Goal: Task Accomplishment & Management: Manage account settings

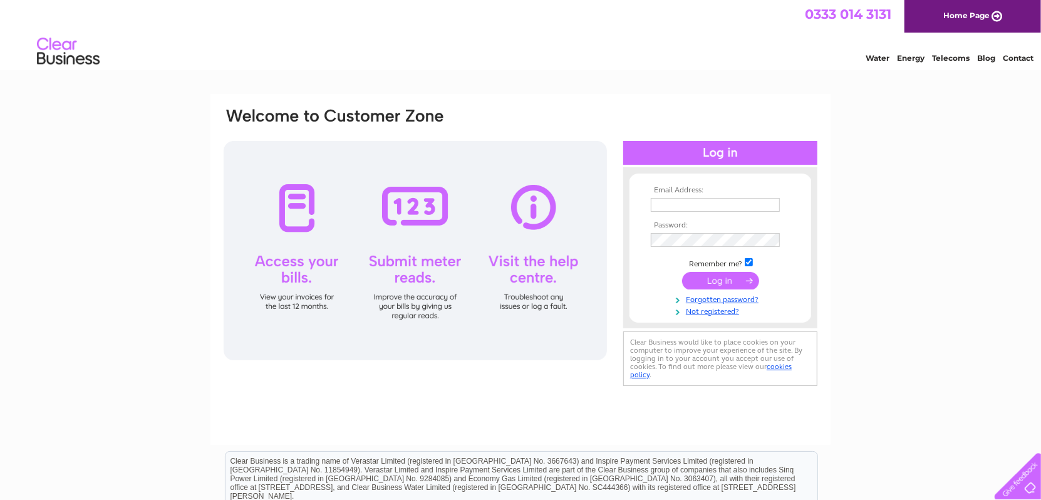
type input "joyce.richardson@quantumclean.com"
click at [713, 279] on input "submit" at bounding box center [720, 281] width 77 height 18
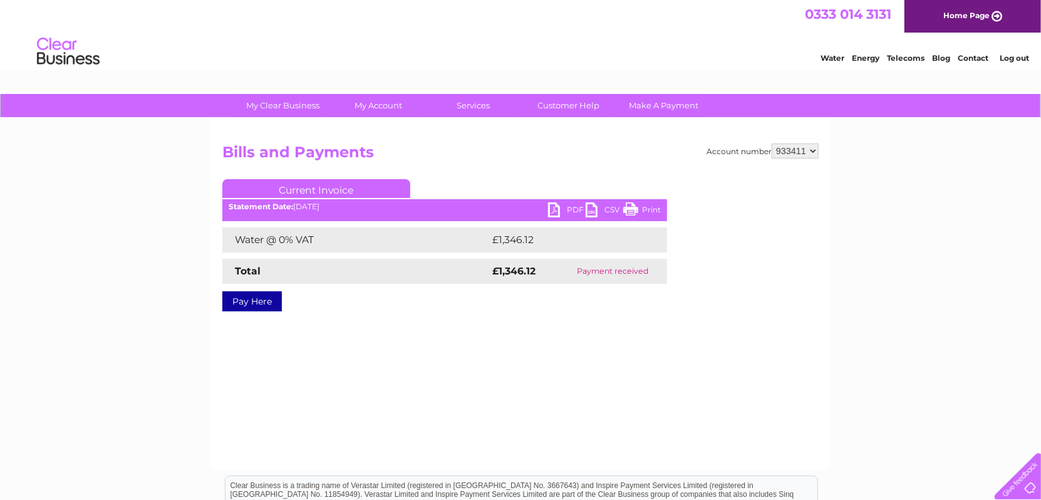
click at [801, 152] on select "933411" at bounding box center [795, 150] width 47 height 15
click at [645, 296] on div "Pay Here" at bounding box center [444, 295] width 445 height 23
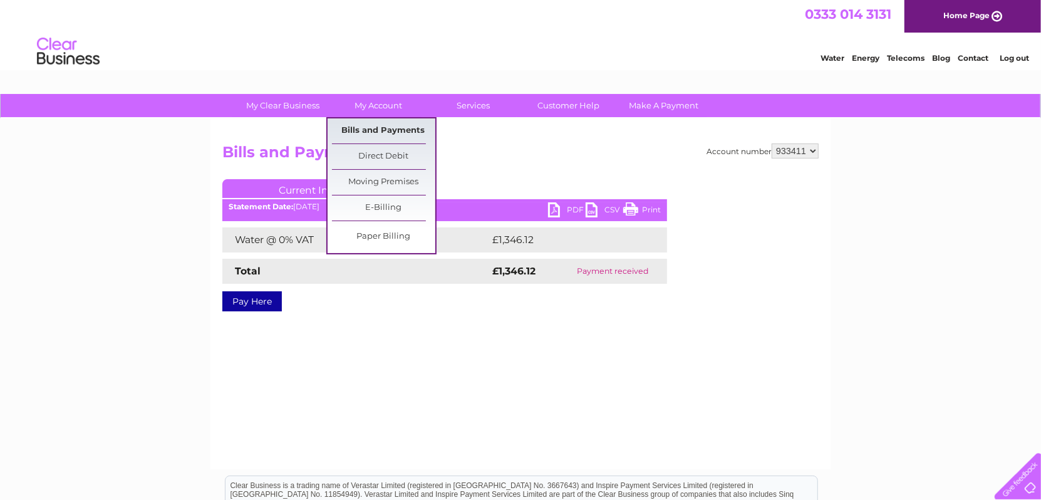
click at [362, 126] on link "Bills and Payments" at bounding box center [383, 130] width 103 height 25
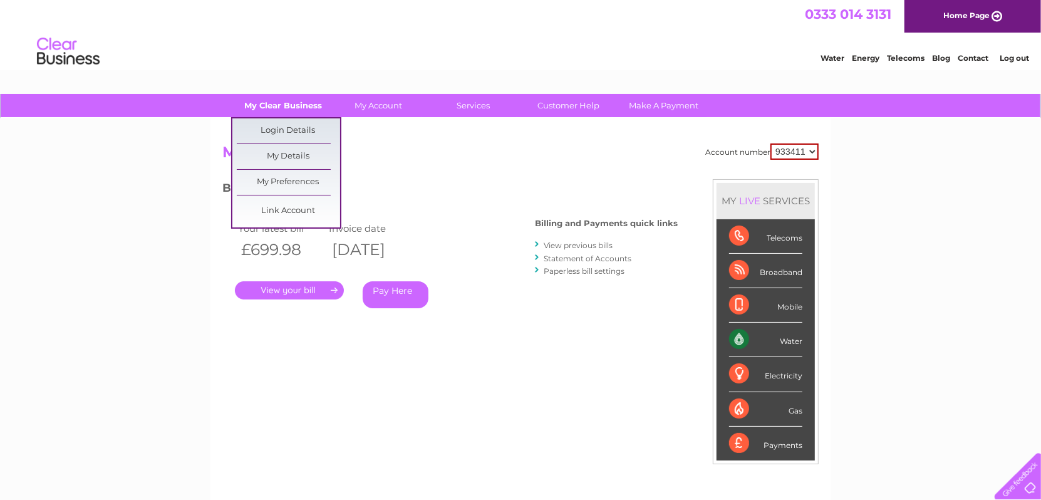
click at [301, 104] on link "My Clear Business" at bounding box center [283, 105] width 103 height 23
click at [294, 157] on link "My Details" at bounding box center [288, 156] width 103 height 25
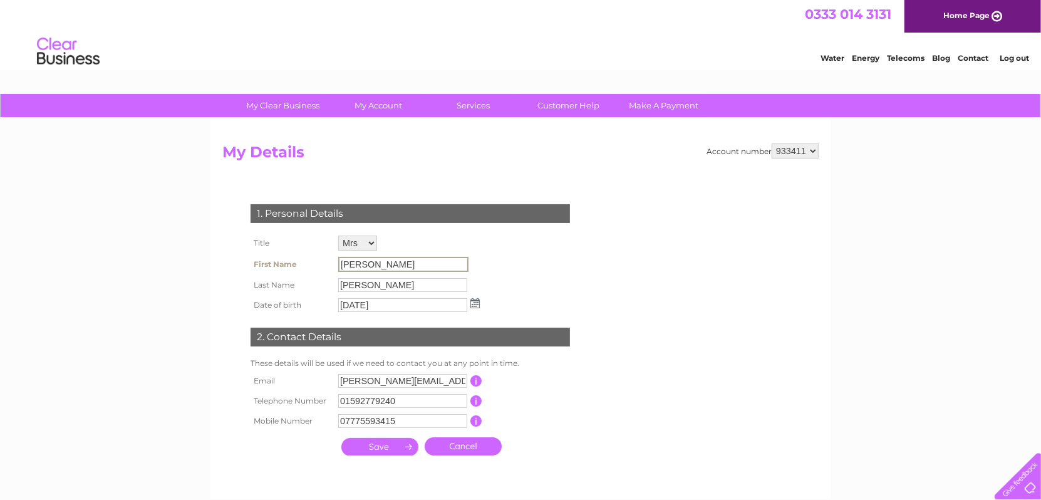
drag, startPoint x: 372, startPoint y: 261, endPoint x: 256, endPoint y: 261, distance: 116.5
click at [256, 261] on tr "First Name Joyce" at bounding box center [365, 264] width 236 height 21
drag, startPoint x: 256, startPoint y: 261, endPoint x: 386, endPoint y: 262, distance: 130.3
click at [386, 262] on input "Joyce" at bounding box center [403, 264] width 130 height 15
click at [371, 380] on input "joyce.richardson@uct.com" at bounding box center [402, 381] width 129 height 14
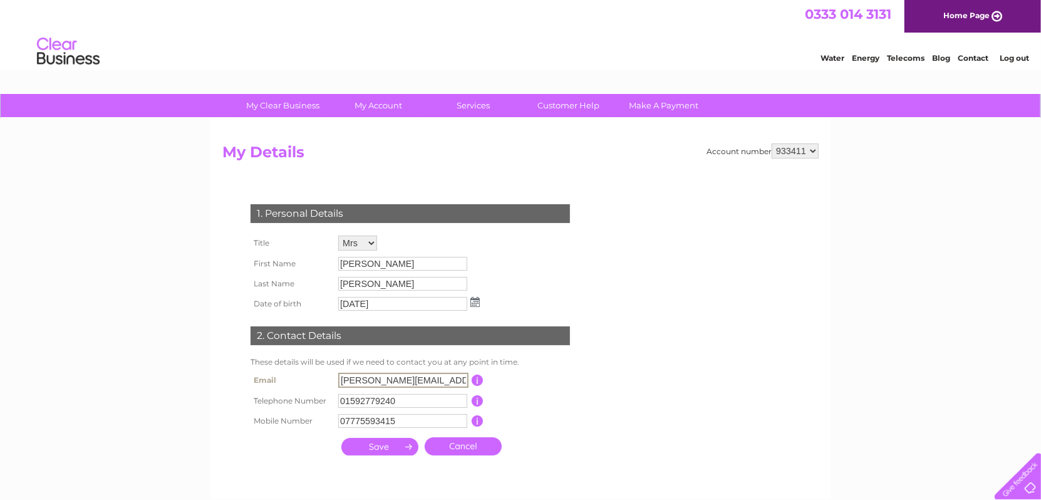
drag, startPoint x: 438, startPoint y: 381, endPoint x: 336, endPoint y: 373, distance: 102.4
click at [336, 373] on td "joyce.richardson@uct.com" at bounding box center [403, 380] width 137 height 21
click at [385, 380] on input "joyce.richardson@uct.com" at bounding box center [403, 380] width 130 height 15
click at [407, 380] on input "joyce.richardson@uct.com" at bounding box center [403, 380] width 130 height 15
drag, startPoint x: 407, startPoint y: 380, endPoint x: 254, endPoint y: 374, distance: 152.3
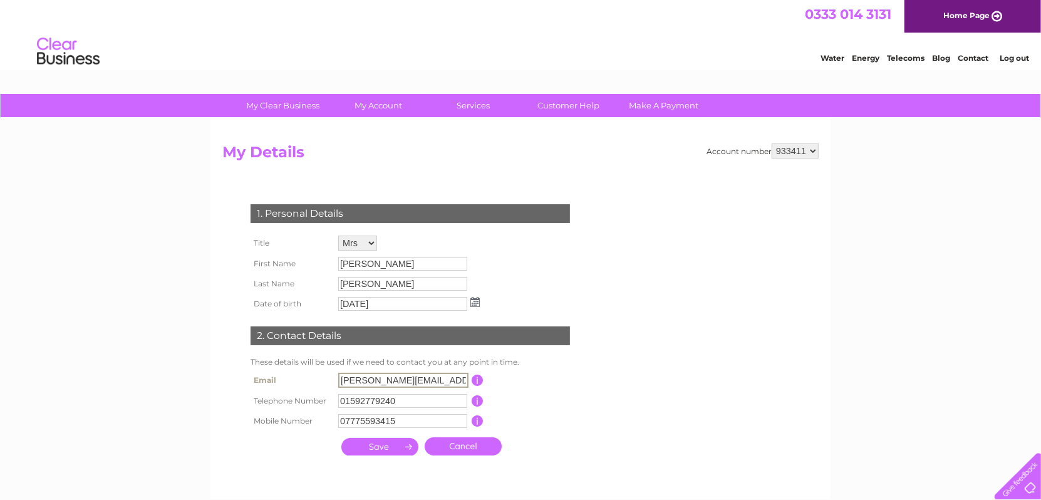
click at [254, 374] on tr "Email joyce.richardson@uct.com This should be a valid email address" at bounding box center [415, 380] width 336 height 21
type input "lauran.danskin@uct.com"
click at [403, 402] on input "01592779240" at bounding box center [402, 401] width 129 height 14
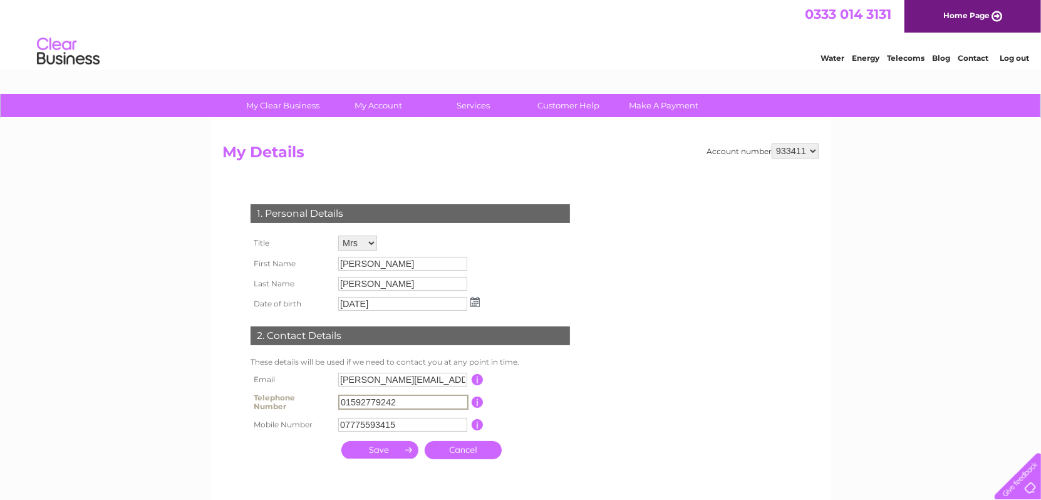
type input "01592779242"
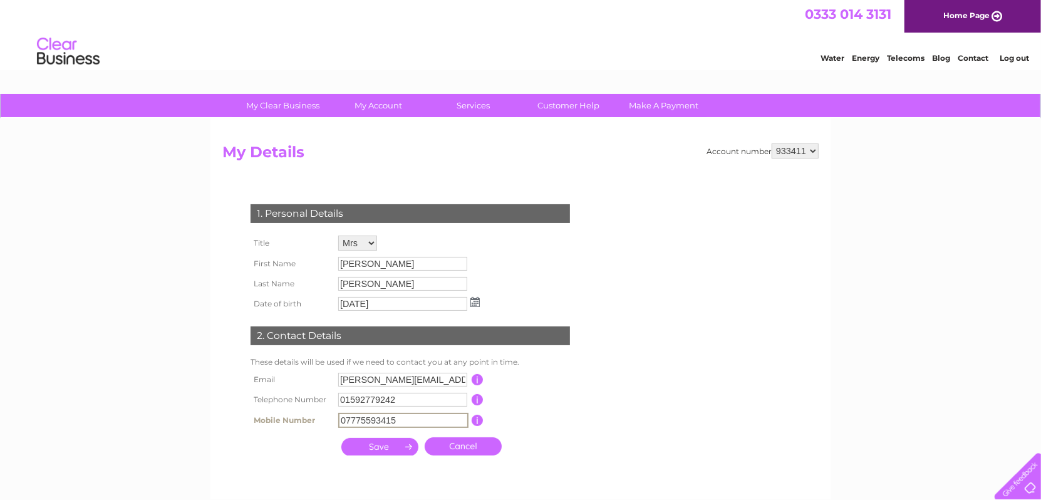
drag, startPoint x: 403, startPoint y: 427, endPoint x: 279, endPoint y: 423, distance: 124.1
click at [279, 423] on tr "Mobile Number 07775593415 This should be a valid mobile number starting with 07…" at bounding box center [415, 420] width 336 height 21
type input "07963311591"
click at [364, 244] on select "Mr Mrs Ms Miss Dr Rev Prof Other" at bounding box center [357, 243] width 39 height 15
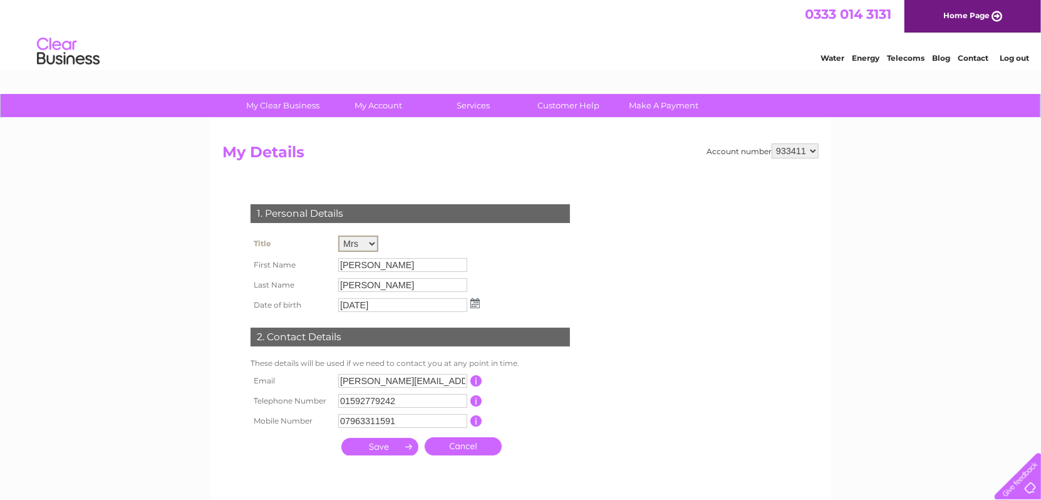
click at [338, 236] on select "Mr Mrs Ms Miss Dr Rev Prof Other" at bounding box center [358, 244] width 40 height 16
click at [392, 267] on input "Joyce" at bounding box center [402, 265] width 129 height 14
drag, startPoint x: 388, startPoint y: 267, endPoint x: 319, endPoint y: 266, distance: 68.9
click at [319, 266] on tr "First Name Joyce" at bounding box center [365, 264] width 236 height 21
drag, startPoint x: 319, startPoint y: 266, endPoint x: 391, endPoint y: 279, distance: 72.6
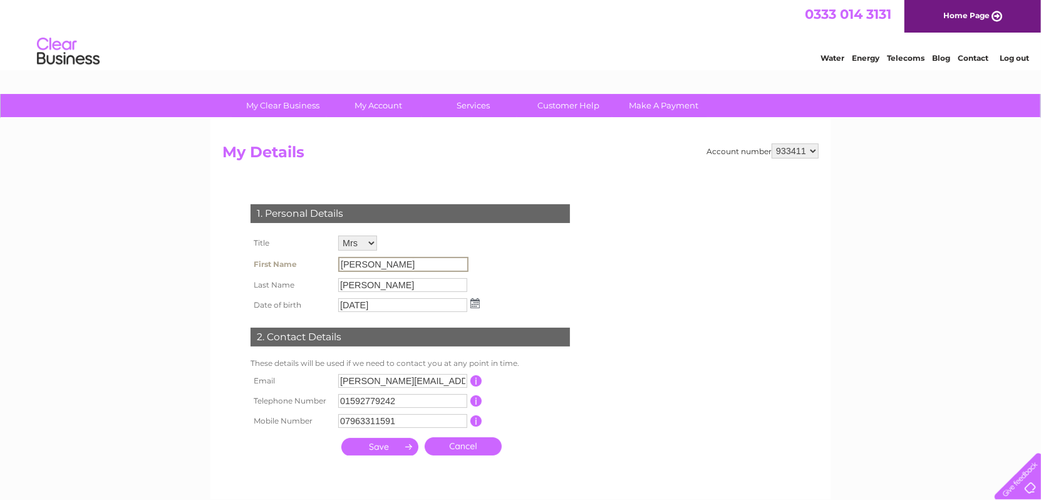
click at [391, 279] on input "Richardson" at bounding box center [402, 285] width 129 height 14
click at [388, 446] on input "submit" at bounding box center [379, 447] width 77 height 18
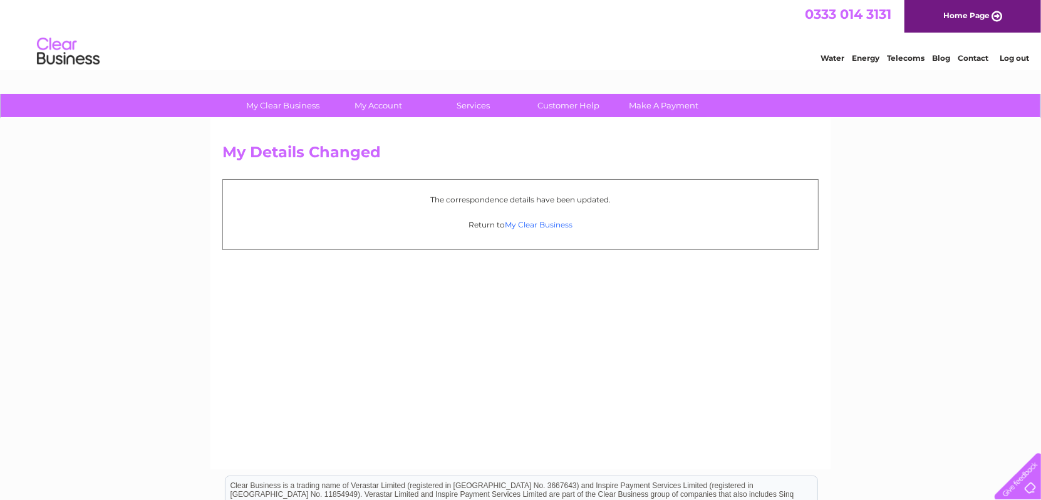
click at [543, 222] on link "My Clear Business" at bounding box center [539, 224] width 68 height 9
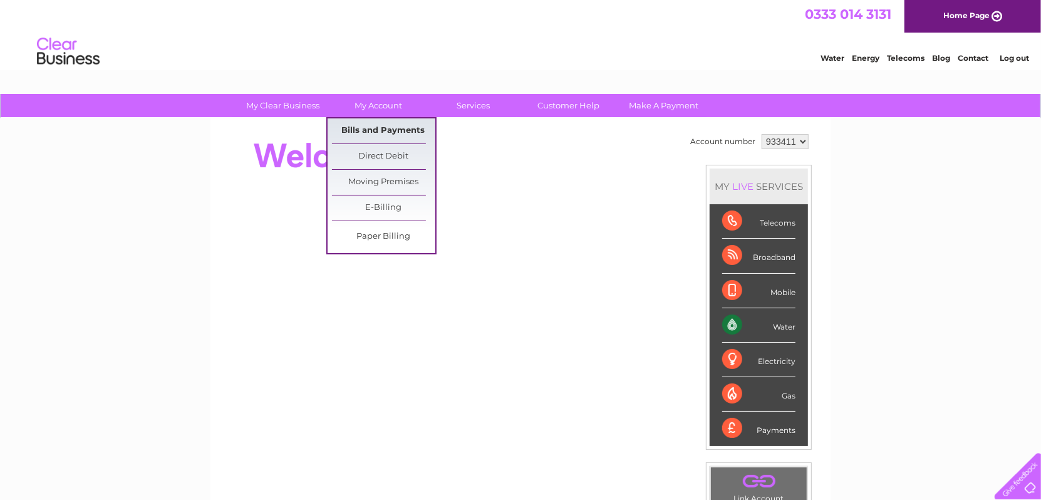
click at [378, 135] on link "Bills and Payments" at bounding box center [383, 130] width 103 height 25
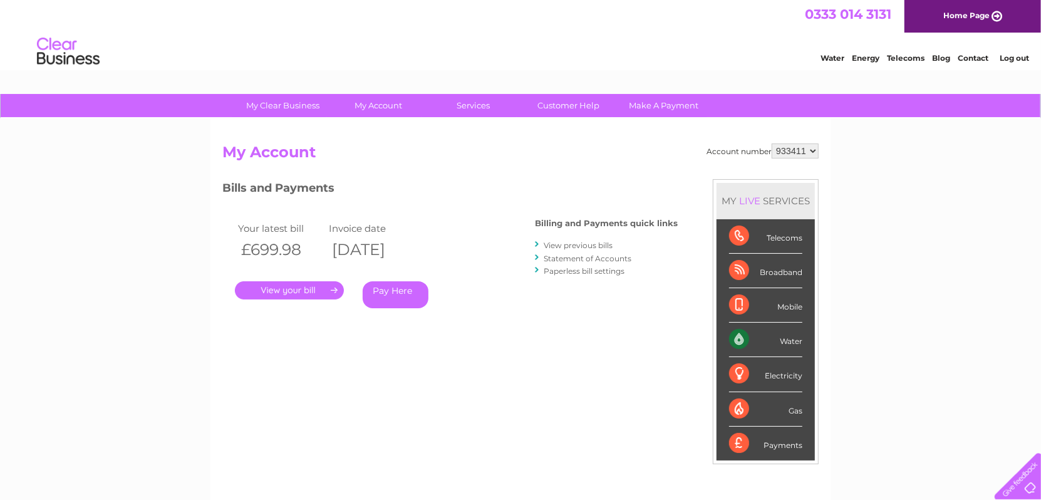
click at [286, 288] on link "." at bounding box center [289, 290] width 109 height 18
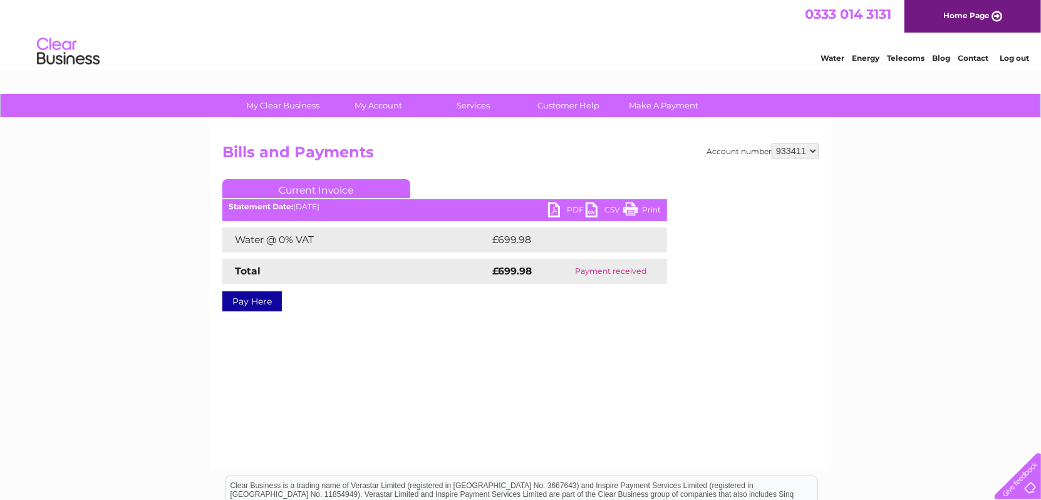
click at [566, 205] on link "PDF" at bounding box center [567, 211] width 38 height 18
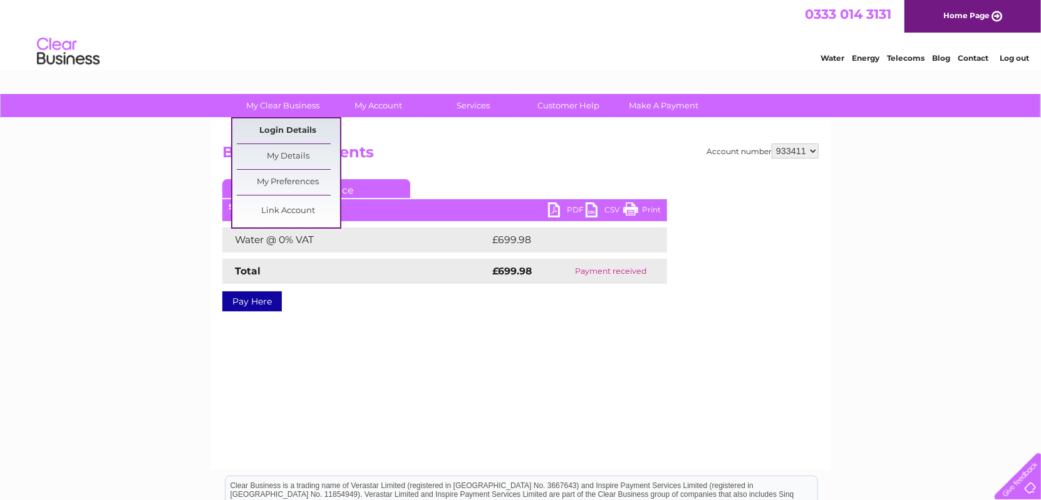
click at [282, 126] on link "Login Details" at bounding box center [288, 130] width 103 height 25
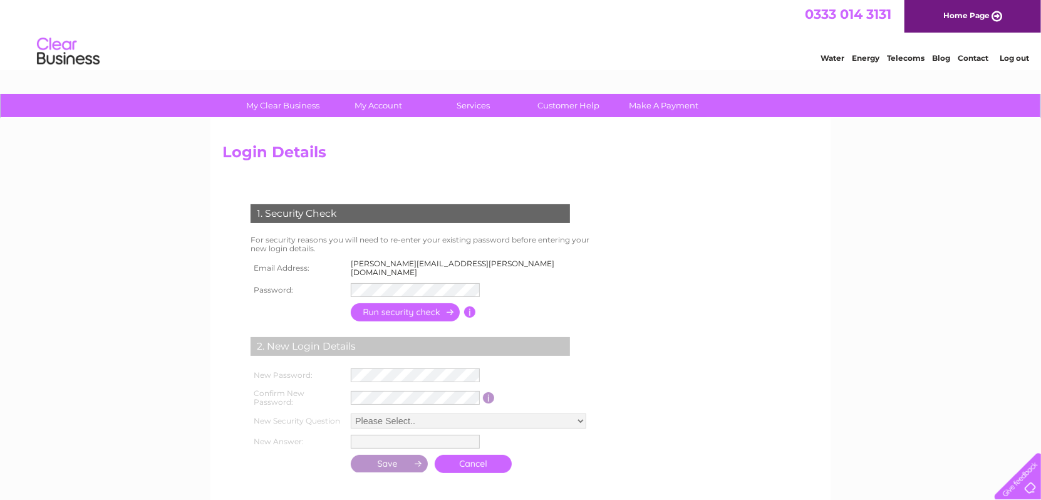
scroll to position [63, 0]
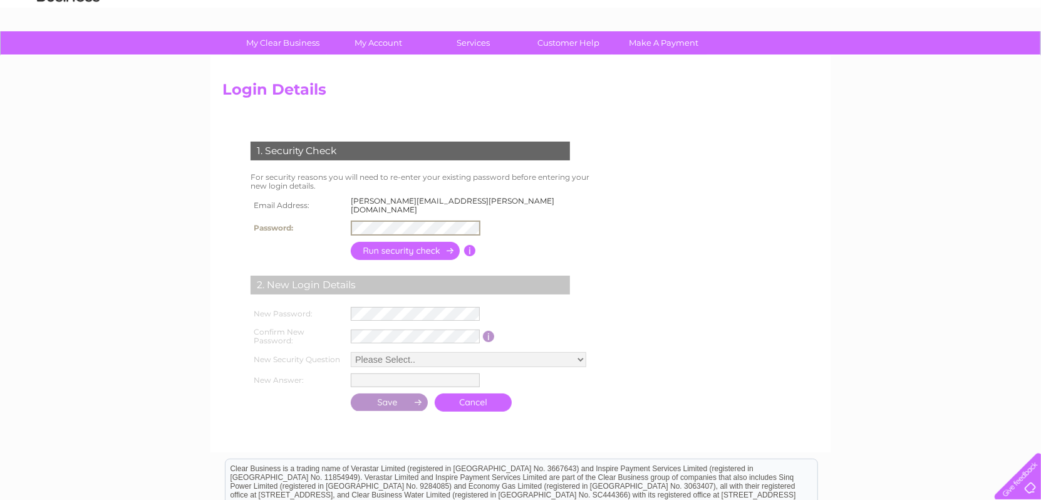
click at [398, 242] on input "button" at bounding box center [406, 251] width 110 height 18
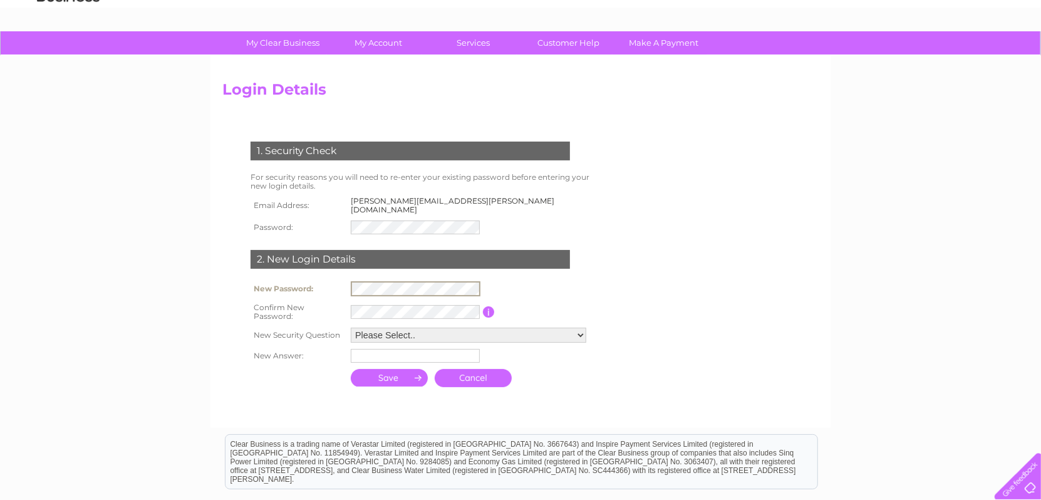
click at [387, 328] on select "Please Select.. In what town or city was your first job? In what town or city d…" at bounding box center [469, 335] width 236 height 15
click at [480, 376] on link "Cancel" at bounding box center [473, 378] width 77 height 18
